Goal: Check status

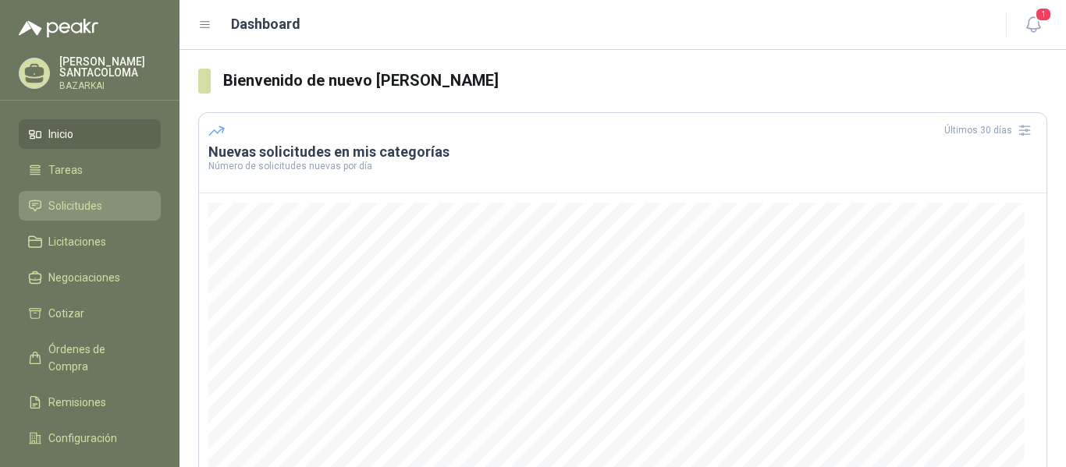
click at [83, 201] on span "Solicitudes" at bounding box center [75, 205] width 54 height 17
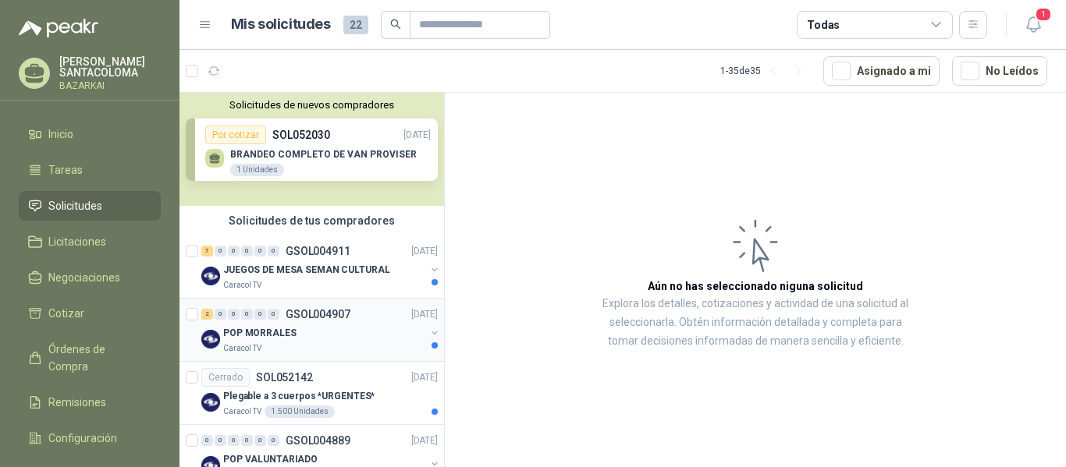
click at [271, 336] on p "POP MORRALES" at bounding box center [259, 333] width 73 height 15
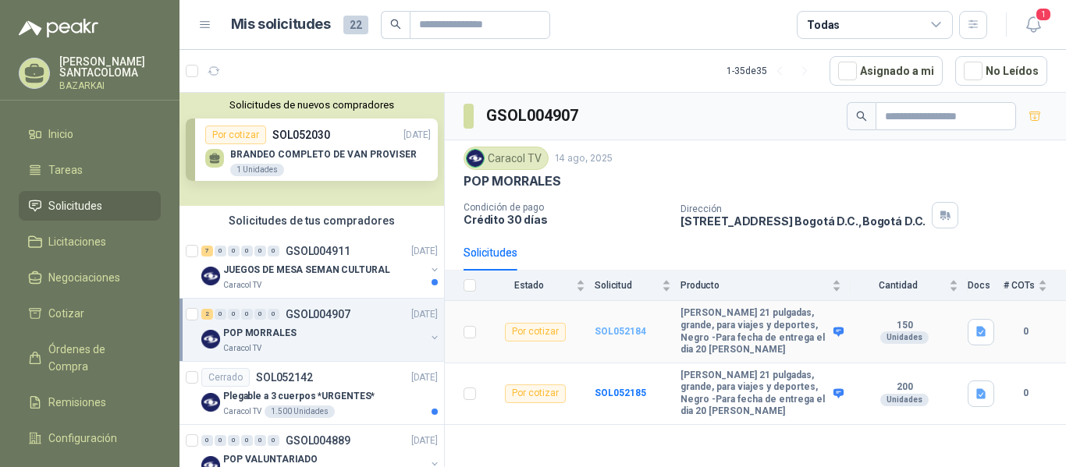
click at [614, 328] on b "SOL052184" at bounding box center [621, 331] width 52 height 11
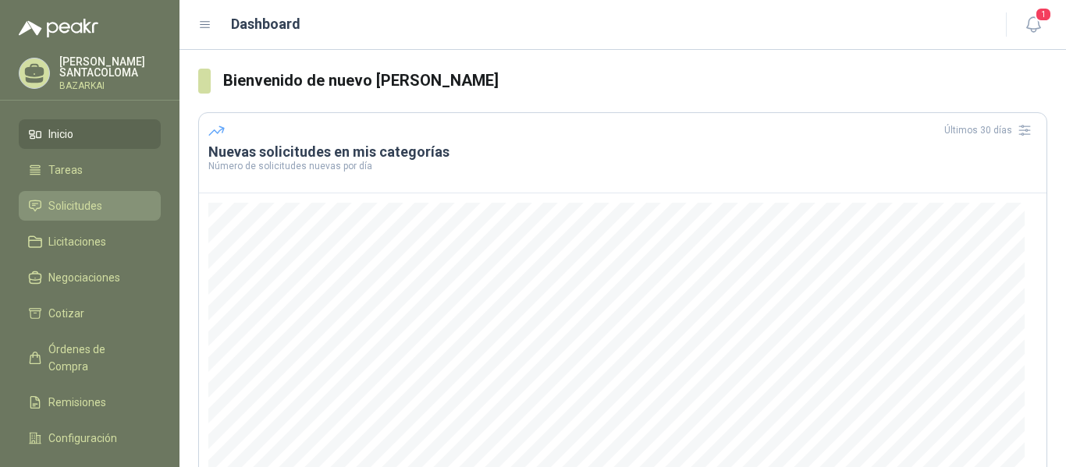
click at [94, 208] on span "Solicitudes" at bounding box center [75, 205] width 54 height 17
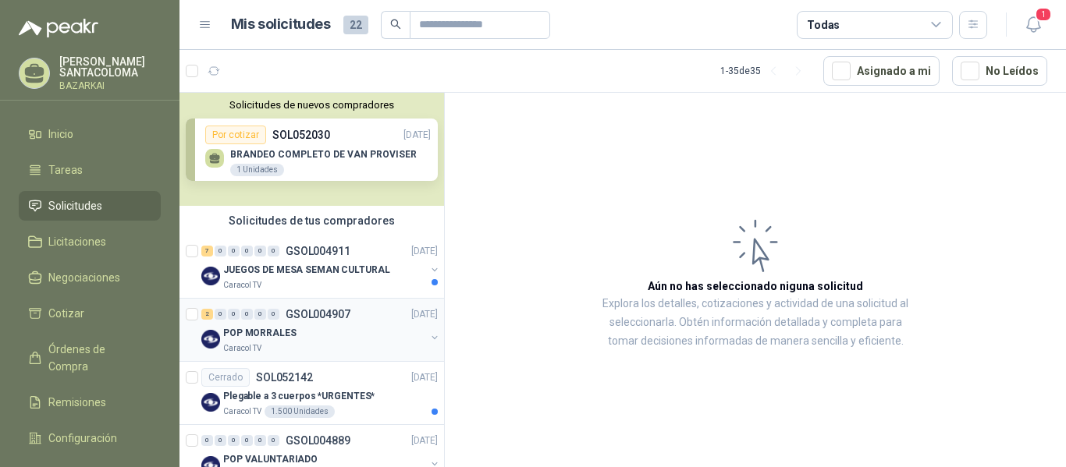
click at [281, 344] on div "Caracol TV" at bounding box center [324, 349] width 202 height 12
